Goal: Task Accomplishment & Management: Manage account settings

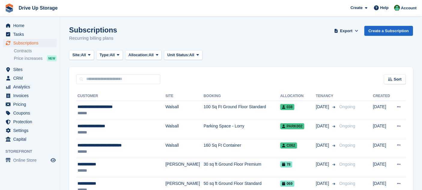
click at [112, 74] on div "Sort Sort by Customer name Date created Move in date Move out date Created (old…" at bounding box center [241, 75] width 344 height 17
click at [114, 75] on input "text" at bounding box center [118, 79] width 84 height 10
type input "*******"
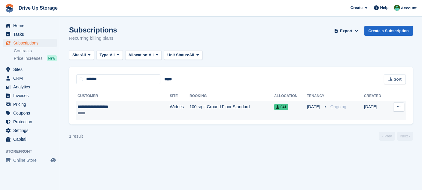
click at [189, 104] on td "100 sq ft Ground Floor Standard" at bounding box center [231, 110] width 85 height 19
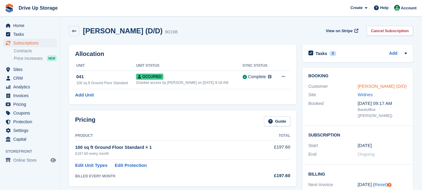
click at [376, 85] on link "[PERSON_NAME] (D/D)" at bounding box center [382, 85] width 49 height 5
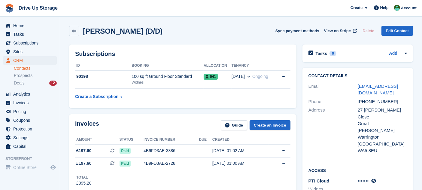
scroll to position [200, 0]
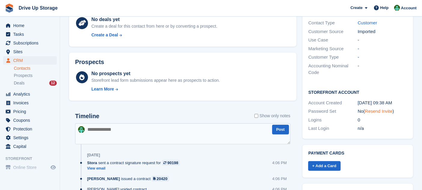
click at [380, 108] on link "Resend Invite" at bounding box center [379, 110] width 28 height 5
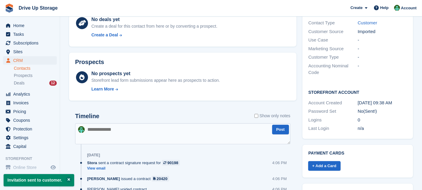
scroll to position [0, 0]
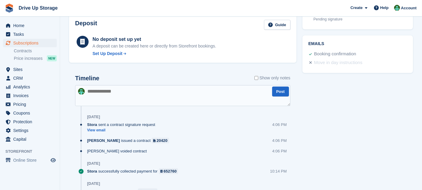
scroll to position [133, 0]
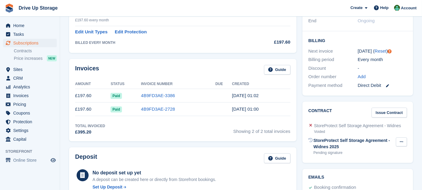
click at [401, 140] on icon at bounding box center [401, 142] width 3 height 4
click at [384, 157] on p "Send reminder" at bounding box center [378, 161] width 52 height 8
click at [33, 40] on span "Subscriptions" at bounding box center [31, 43] width 36 height 8
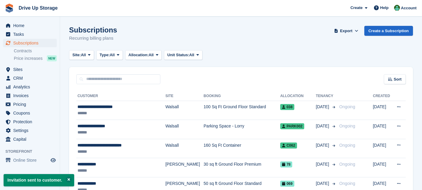
click at [152, 73] on div "Sort Sort by Customer name Date created Move in date Move out date Created (old…" at bounding box center [241, 75] width 344 height 17
click at [153, 79] on input "text" at bounding box center [118, 79] width 84 height 10
type input "******"
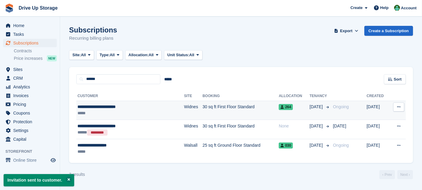
click at [202, 113] on td "30 sq ft First Floor Standard" at bounding box center [240, 110] width 76 height 19
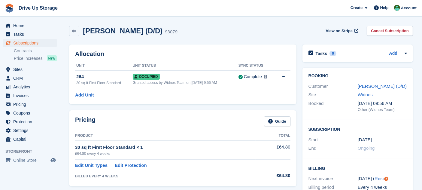
click at [375, 89] on div "[PERSON_NAME] (D/D)" at bounding box center [382, 86] width 49 height 7
click at [374, 87] on link "Pamela Brocklehurst (D/D)" at bounding box center [382, 85] width 49 height 5
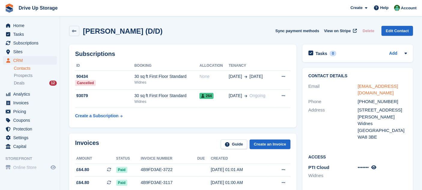
scroll to position [133, 0]
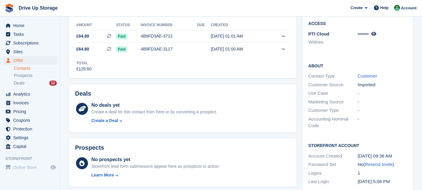
click at [390, 170] on div "1" at bounding box center [382, 173] width 49 height 7
click at [383, 162] on link "Resend Invite" at bounding box center [379, 164] width 28 height 5
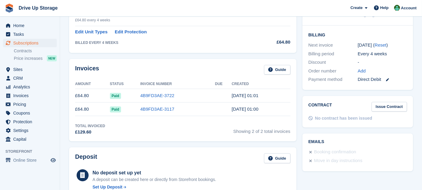
scroll to position [200, 0]
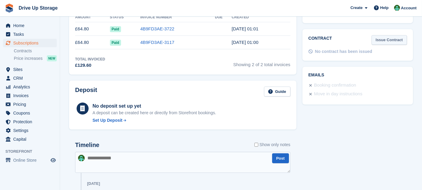
click at [401, 45] on link "Issue Contract" at bounding box center [388, 40] width 35 height 10
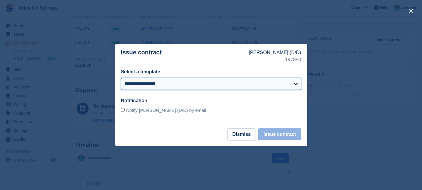
click at [266, 84] on select "**********" at bounding box center [211, 84] width 180 height 12
select select "***"
click at [121, 78] on select "**********" at bounding box center [211, 84] width 180 height 12
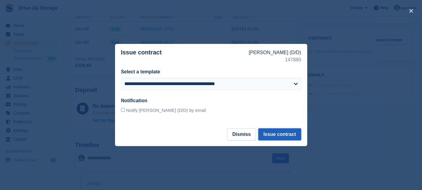
click at [275, 135] on button "Issue contract" at bounding box center [279, 134] width 43 height 12
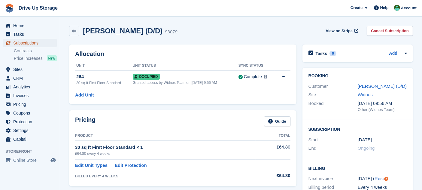
click at [30, 43] on span "Subscriptions" at bounding box center [31, 43] width 36 height 8
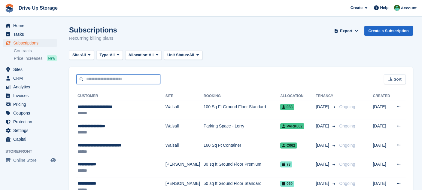
drag, startPoint x: 72, startPoint y: 62, endPoint x: 115, endPoint y: 77, distance: 45.6
click at [115, 77] on input "text" at bounding box center [118, 79] width 84 height 10
type input "*****"
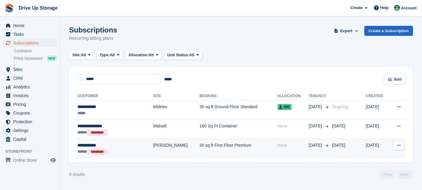
click at [228, 145] on td "30 sq ft First Floor Premium" at bounding box center [238, 148] width 78 height 19
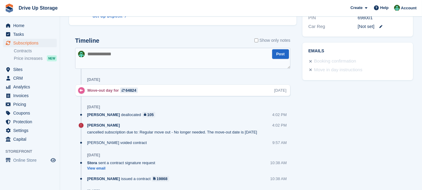
scroll to position [133, 0]
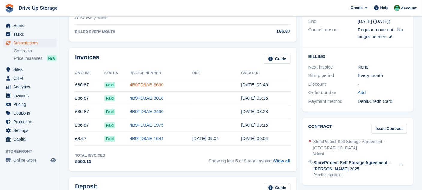
click at [147, 83] on link "4B9FD3AE-3660" at bounding box center [147, 84] width 34 height 5
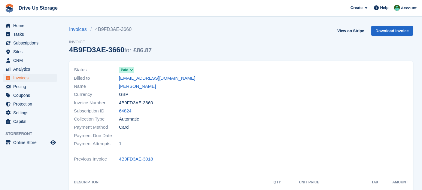
scroll to position [133, 0]
